Goal: Task Accomplishment & Management: Use online tool/utility

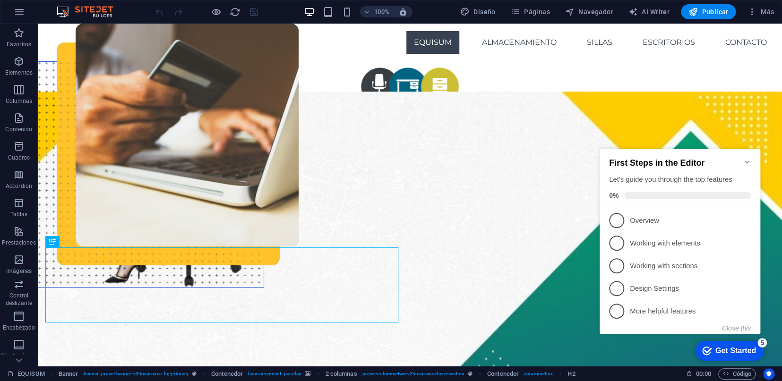
click at [750, 158] on icon "Minimize checklist" at bounding box center [747, 162] width 8 height 8
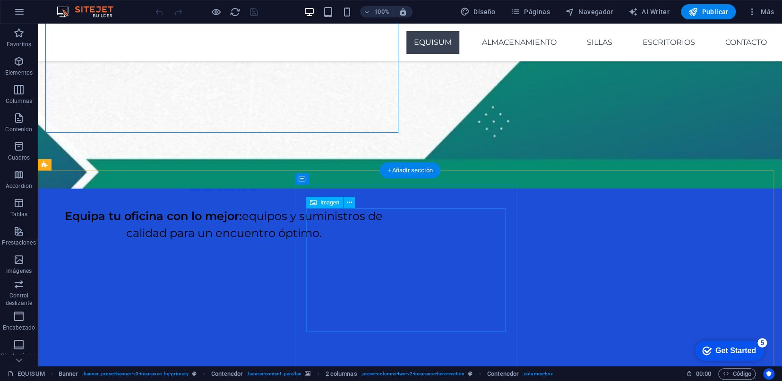
scroll to position [420, 0]
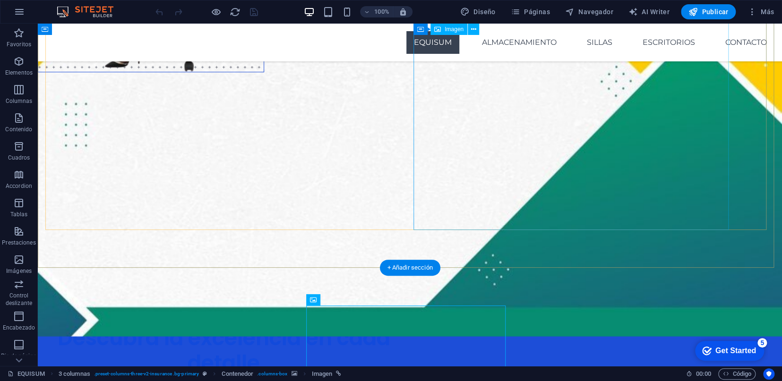
scroll to position [210, 0]
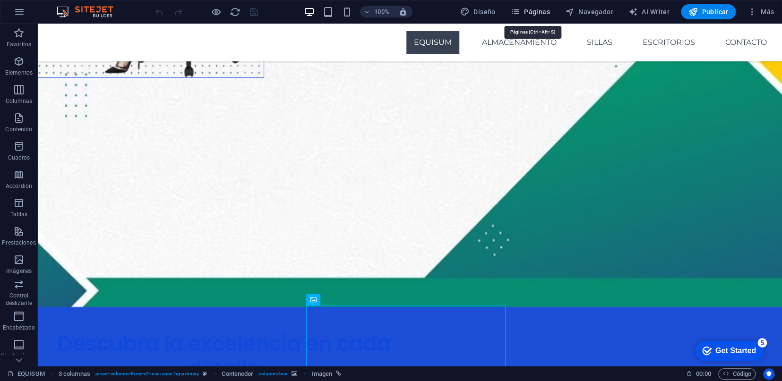
click at [534, 11] on span "Páginas" at bounding box center [530, 11] width 39 height 9
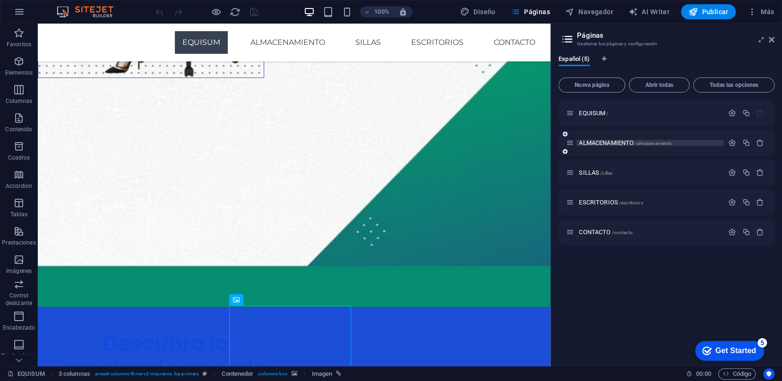
click at [625, 144] on span "ALMACENAMIENTO /almacenamiento" at bounding box center [625, 142] width 93 height 7
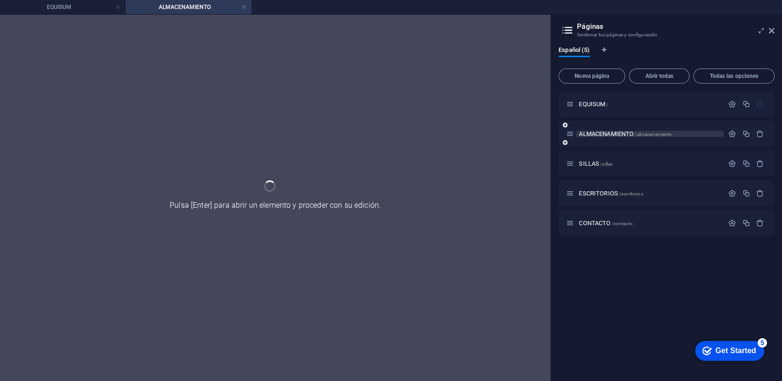
click at [625, 144] on div "ALMACENAMIENTO /almacenamiento" at bounding box center [667, 134] width 216 height 26
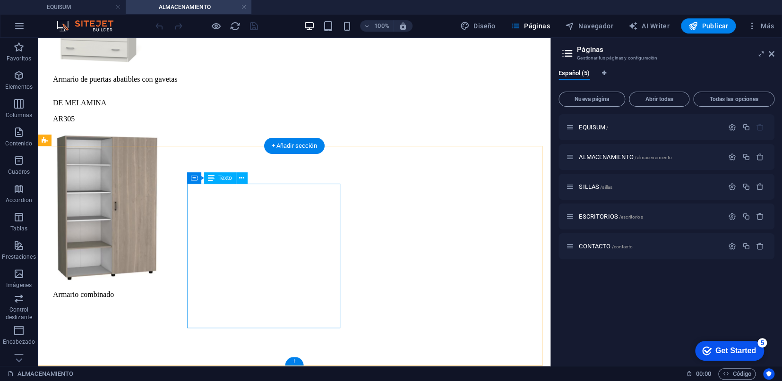
scroll to position [3856, 0]
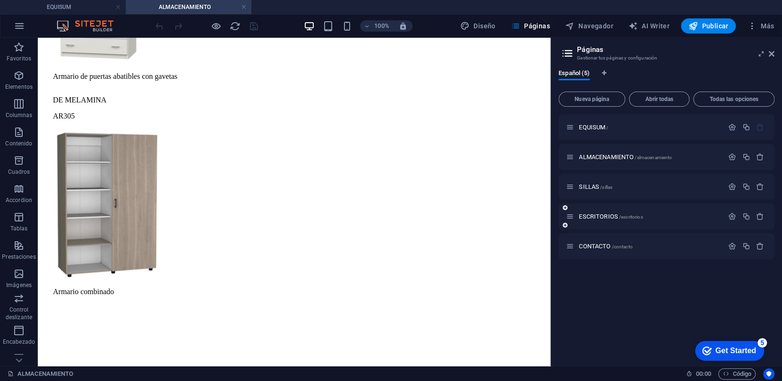
drag, startPoint x: 242, startPoint y: 4, endPoint x: 602, endPoint y: 191, distance: 405.0
click at [242, 4] on link at bounding box center [244, 7] width 6 height 9
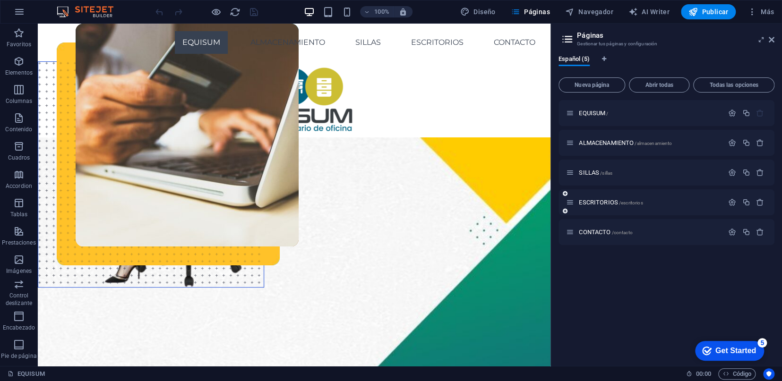
scroll to position [210, 0]
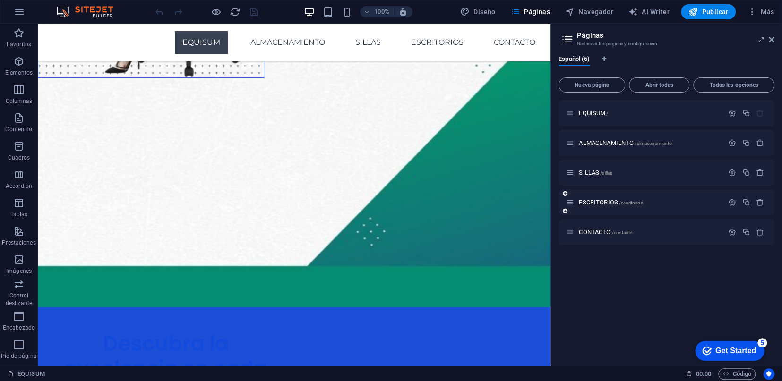
click at [602, 190] on div "ESCRITORIOS /escritorios" at bounding box center [667, 203] width 216 height 26
click at [598, 177] on div "SILLAS /sillas" at bounding box center [644, 172] width 157 height 11
click at [598, 174] on span "SILLAS /sillas" at bounding box center [596, 172] width 34 height 7
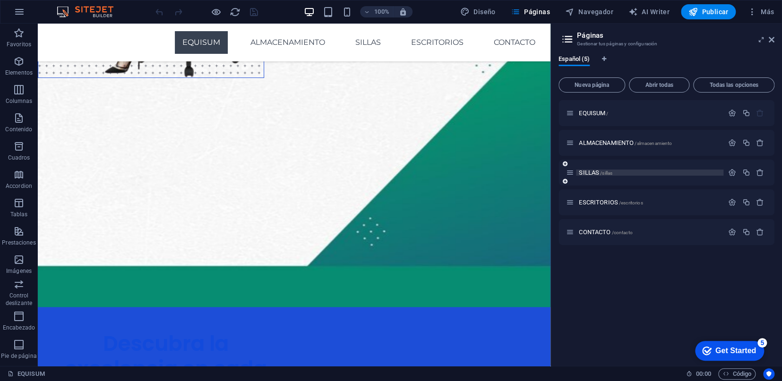
scroll to position [0, 0]
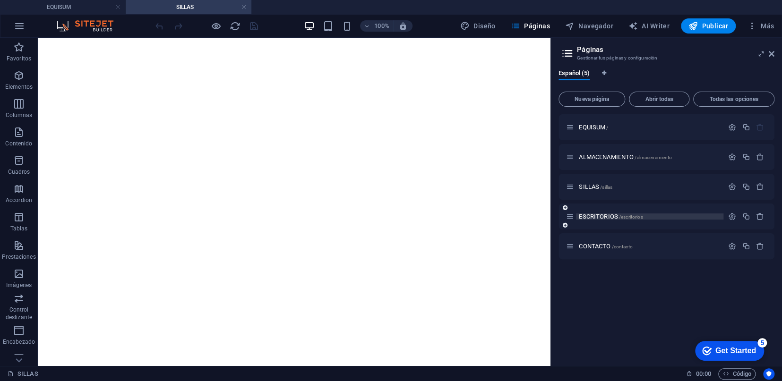
click at [604, 215] on span "ESCRITORIOS /escritorios" at bounding box center [611, 216] width 64 height 7
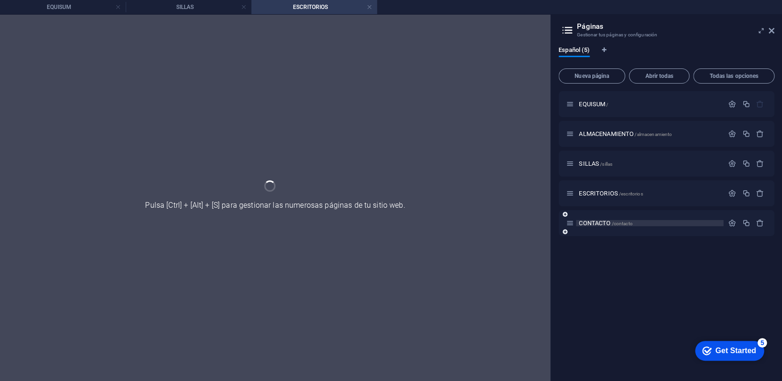
click at [607, 199] on div "ESCRITORIOS /escritorios" at bounding box center [644, 193] width 157 height 11
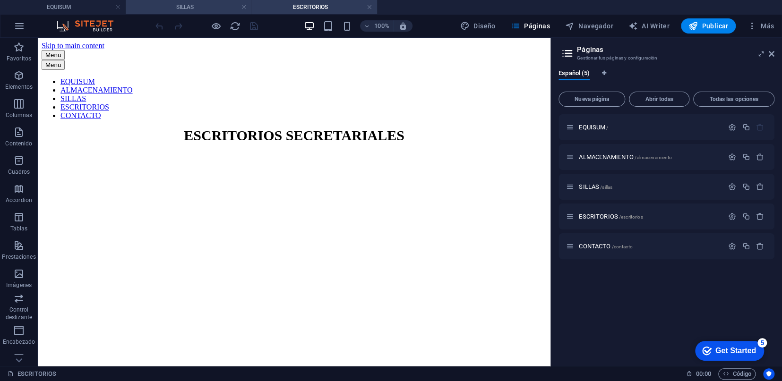
click at [198, 8] on h4 "SILLAS" at bounding box center [189, 7] width 126 height 10
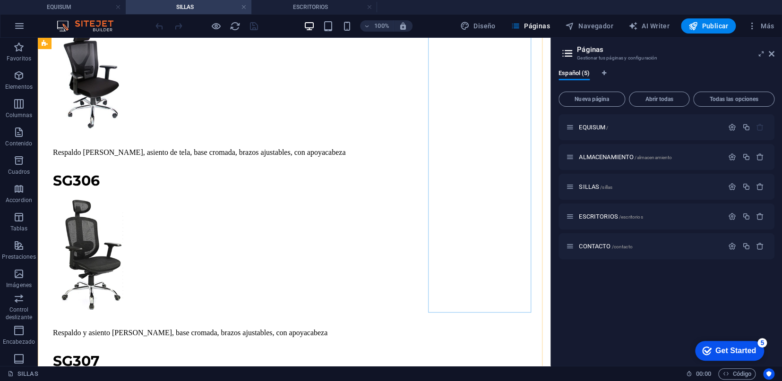
scroll to position [6489, 0]
click at [769, 56] on icon at bounding box center [772, 54] width 6 height 8
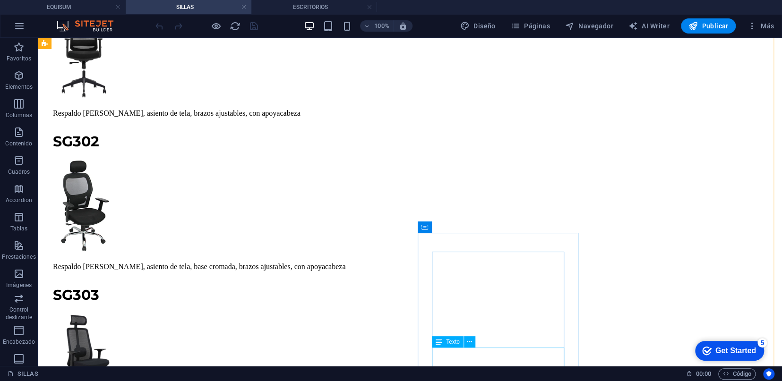
scroll to position [5888, 0]
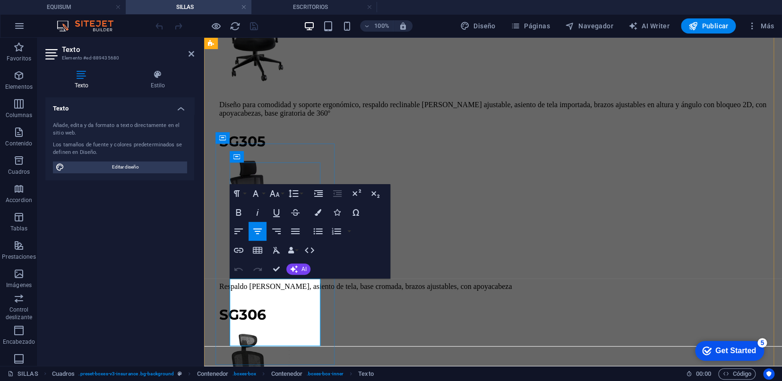
scroll to position [6381, 0]
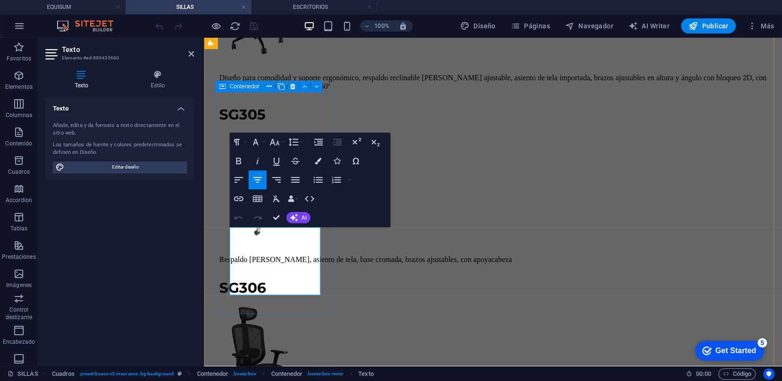
drag, startPoint x: 315, startPoint y: 289, endPoint x: 226, endPoint y: 237, distance: 103.6
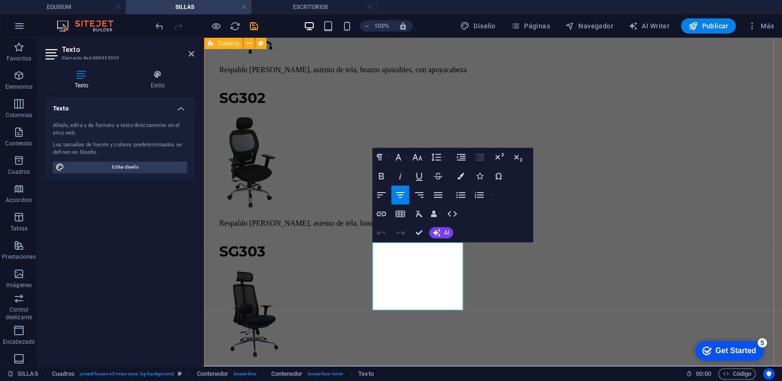
scroll to position [6346, 0]
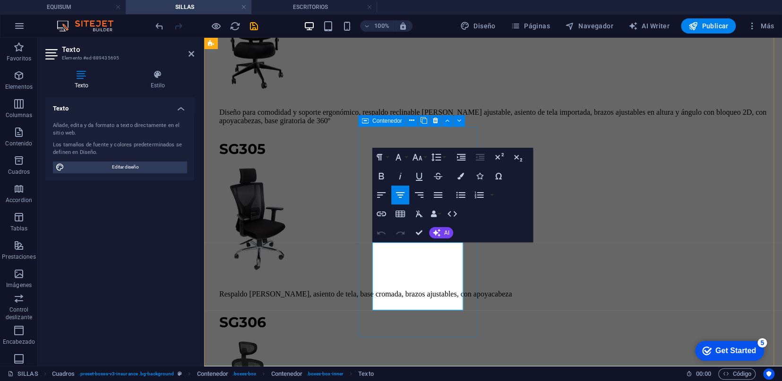
drag, startPoint x: 457, startPoint y: 305, endPoint x: 363, endPoint y: 248, distance: 109.8
